Goal: Find specific page/section: Locate a particular part of the current website

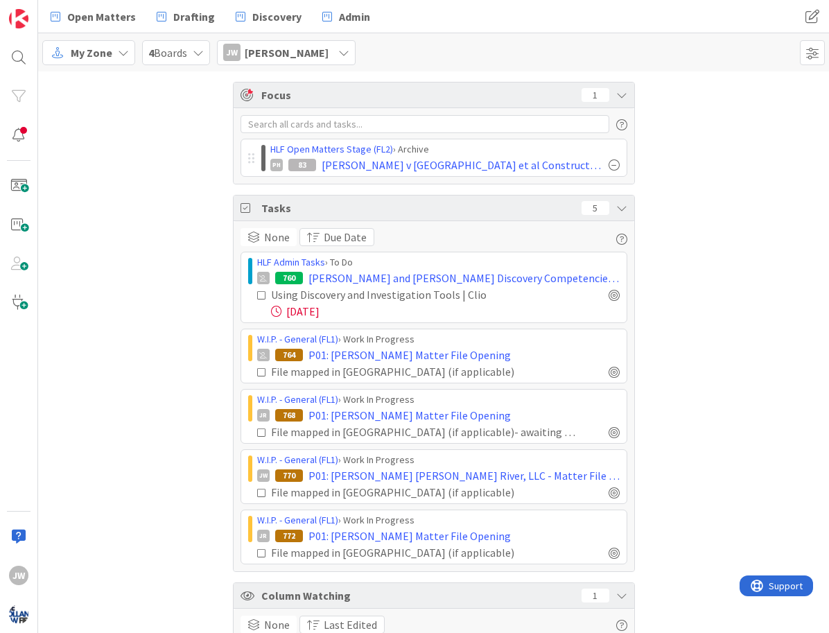
click at [191, 102] on div "Focus 1 HLF Open Matters Stage (FL2) › Archive PH 83 [PERSON_NAME] v Pennrose e…" at bounding box center [433, 383] width 791 height 624
click at [707, 159] on div "Focus 1 HLF Open Matters Stage (FL2) › Archive PH 83 [PERSON_NAME] v Pennrose e…" at bounding box center [433, 383] width 791 height 624
click at [197, 233] on div "Focus 1 HLF Open Matters Stage (FL2) › Archive PH 83 [PERSON_NAME] v Pennrose e…" at bounding box center [433, 383] width 791 height 624
click at [25, 57] on div at bounding box center [19, 58] width 28 height 28
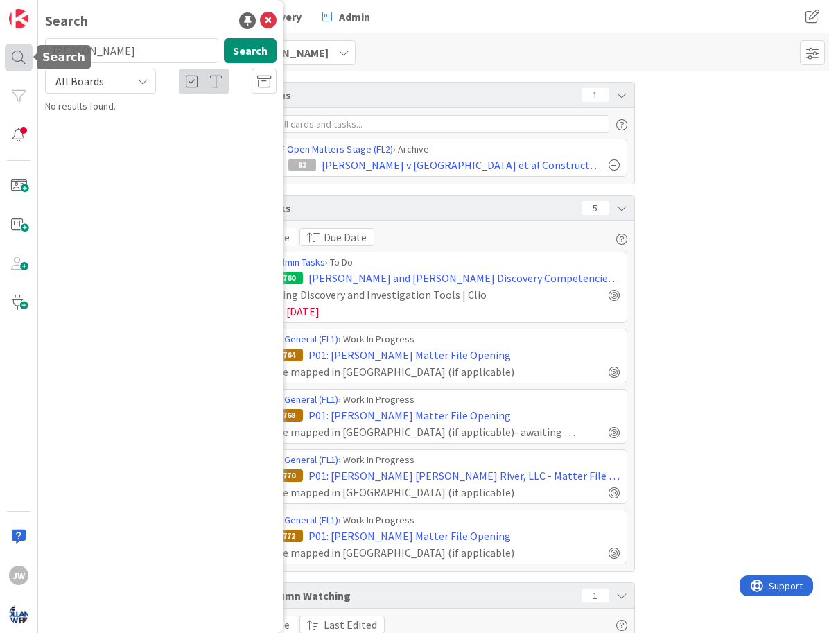
type input "[PERSON_NAME]"
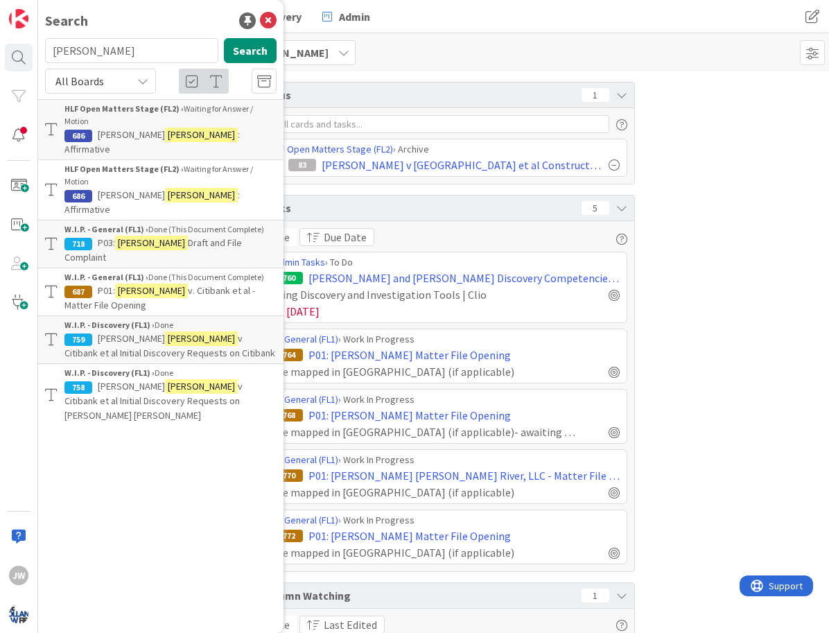
click at [200, 128] on span ": Affirmative" at bounding box center [151, 141] width 175 height 27
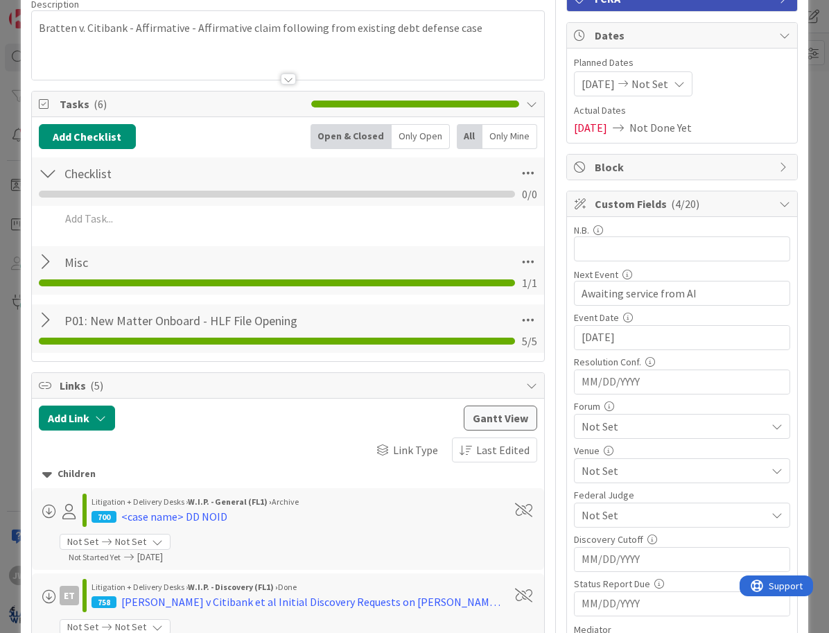
scroll to position [166, 0]
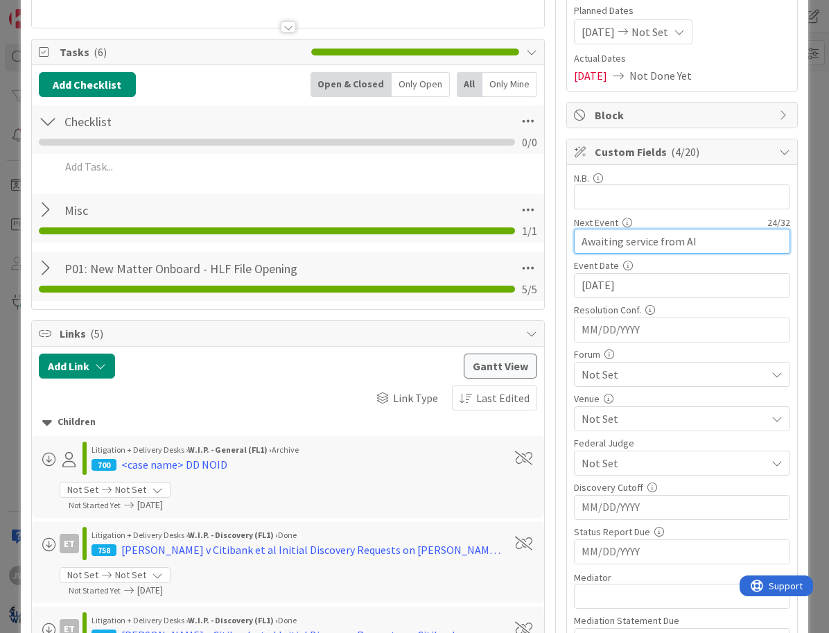
click at [612, 244] on input "Awaiting service from AI" at bounding box center [682, 241] width 216 height 25
click at [47, 269] on div at bounding box center [48, 268] width 18 height 25
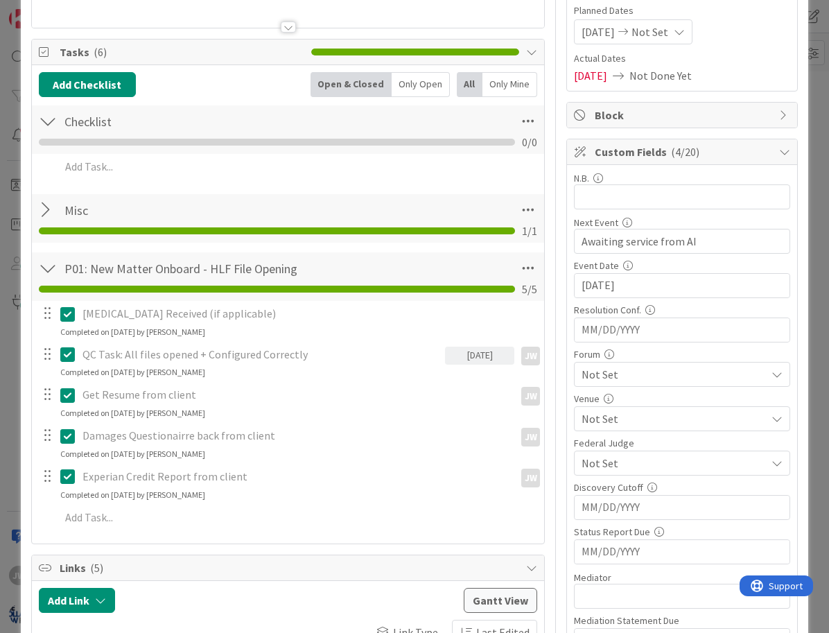
click at [47, 269] on div at bounding box center [48, 268] width 18 height 25
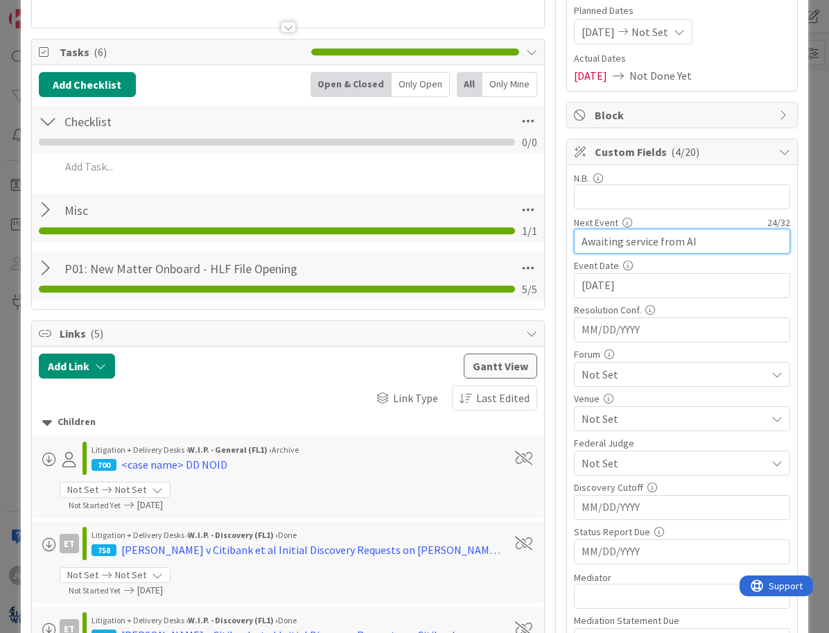
click at [641, 245] on input "Awaiting service from AI" at bounding box center [682, 241] width 216 height 25
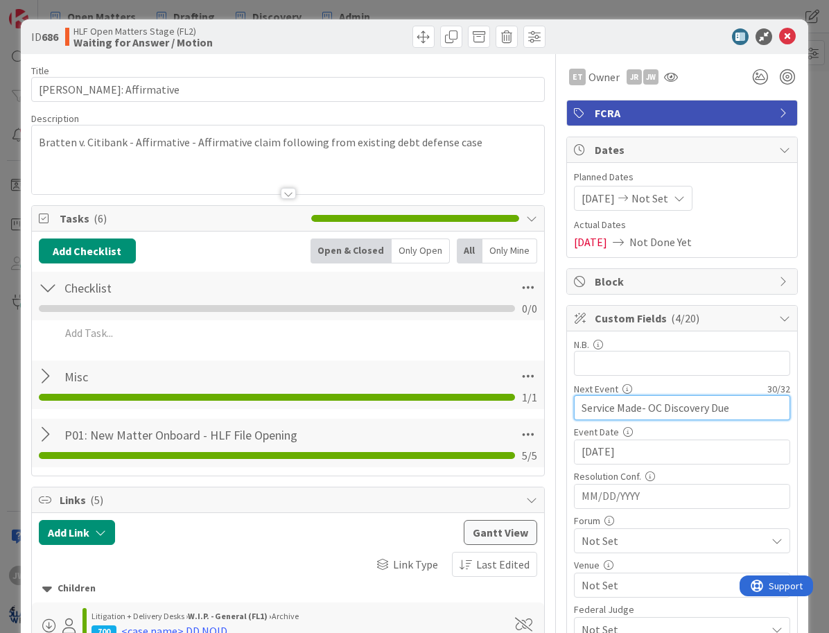
type input "Service Made- OC Discovery Due"
drag, startPoint x: 791, startPoint y: 34, endPoint x: 718, endPoint y: 36, distance: 72.2
click at [791, 34] on icon at bounding box center [787, 36] width 17 height 17
